Goal: Task Accomplishment & Management: Manage account settings

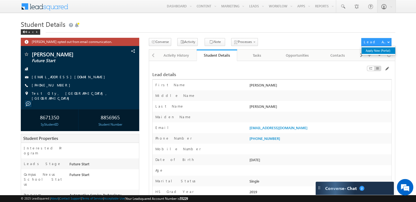
click at [366, 51] on link "Apply Now (Portal)" at bounding box center [378, 50] width 34 height 7
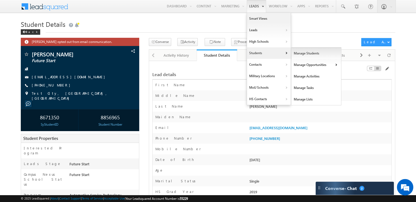
click at [296, 53] on link "Manage Students" at bounding box center [316, 53] width 50 height 11
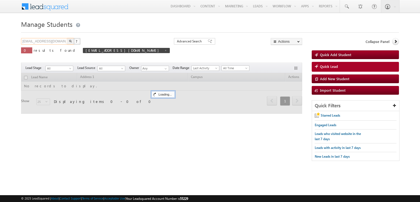
drag, startPoint x: 57, startPoint y: 42, endPoint x: 0, endPoint y: 42, distance: 56.8
click at [0, 42] on body "Menu [PERSON_NAME] .[PERSON_NAME] mmad@ d-p-s .com" at bounding box center [210, 83] width 420 height 166
paste input "RobertEFleming"
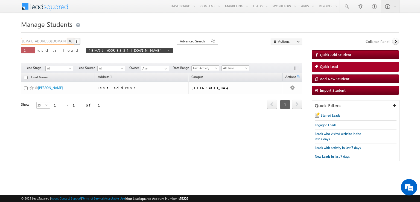
type input "[EMAIL_ADDRESS][DOMAIN_NAME]"
click at [70, 43] on button "button" at bounding box center [70, 41] width 7 height 7
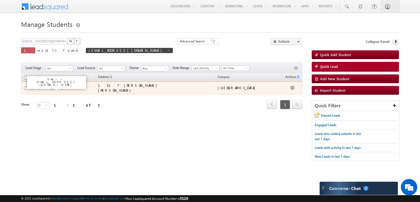
click at [49, 88] on link "[PERSON_NAME]" at bounding box center [50, 88] width 25 height 4
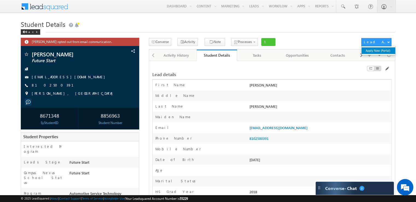
click at [379, 50] on link "Apply Now (Portal)" at bounding box center [378, 50] width 34 height 7
